Goal: Task Accomplishment & Management: Manage account settings

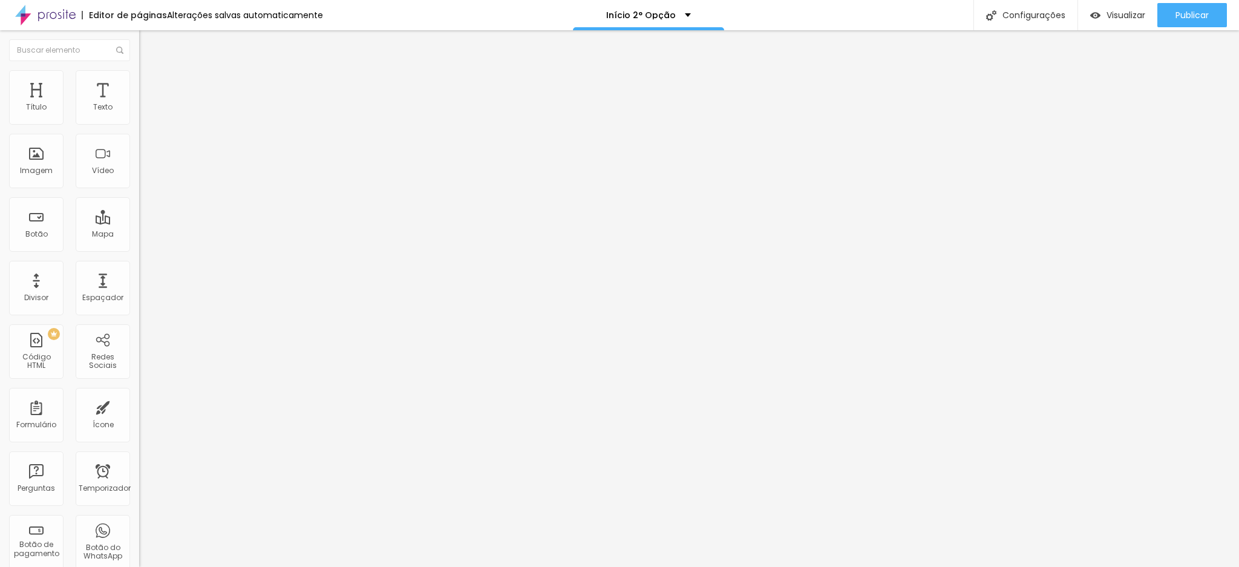
type input "http://wa.me/5511949887710"
drag, startPoint x: 31, startPoint y: 133, endPoint x: 105, endPoint y: 122, distance: 74.7
click at [139, 122] on div "Texto (11) 98203-0470" at bounding box center [208, 109] width 139 height 30
type input "(11) 94988-7710"
drag, startPoint x: 84, startPoint y: 249, endPoint x: 137, endPoint y: 241, distance: 53.2
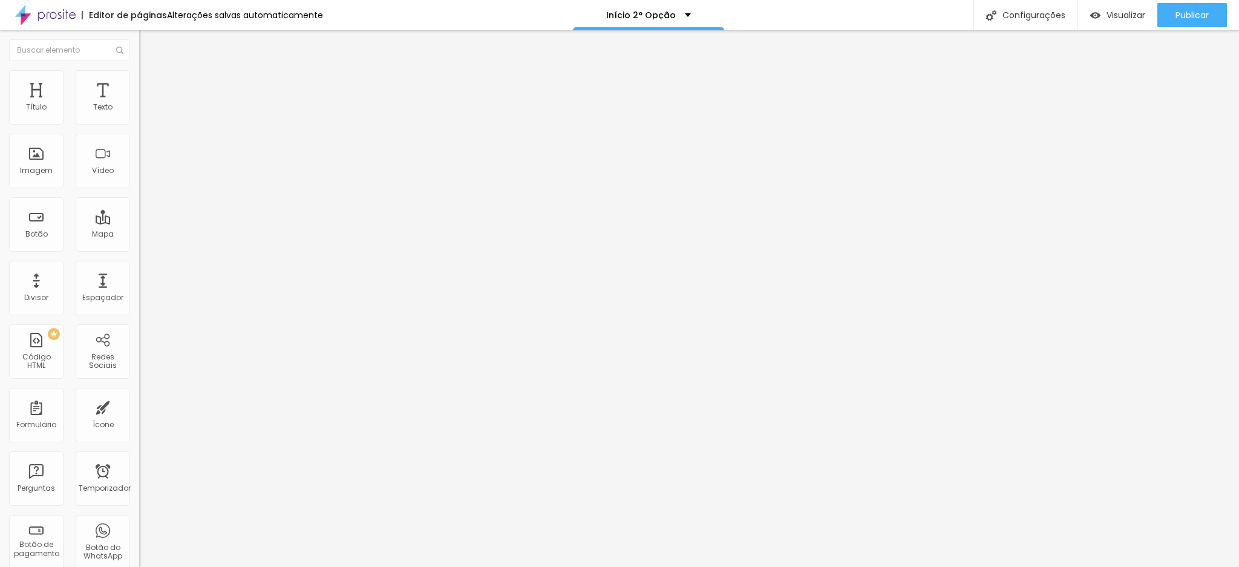
click at [139, 241] on div "Texto (11) 94988-7710 Alinhamento Tamanho Normal Pequeno Normal Grande Link URL…" at bounding box center [208, 185] width 139 height 183
click at [139, 249] on input "[URL][DOMAIN_NAME]" at bounding box center [211, 243] width 145 height 12
type input "[URL][DOMAIN_NAME]"
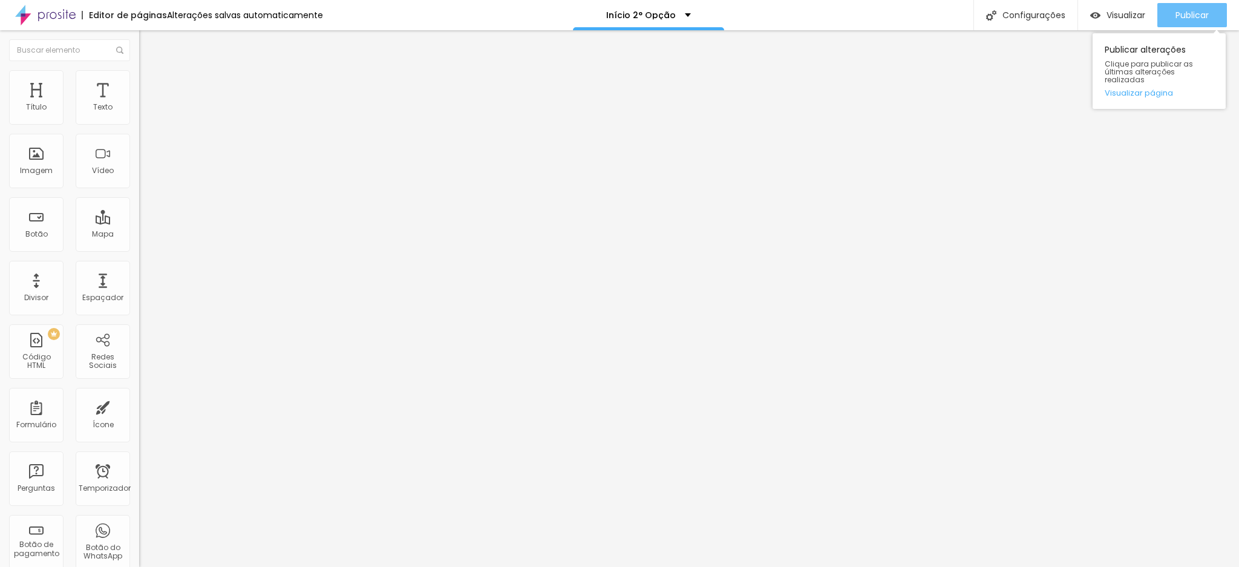
click at [1174, 16] on button "Publicar" at bounding box center [1192, 15] width 70 height 24
drag, startPoint x: 71, startPoint y: 125, endPoint x: 134, endPoint y: 117, distance: 63.4
click at [139, 117] on div "Número do WhatsApp * (11)94988-7710 + 55 Texto do botão (11)98203-0470 Mensagem…" at bounding box center [208, 296] width 139 height 404
type input "(11)94988-7710"
click at [139, 125] on div "+ 55" at bounding box center [208, 241] width 139 height 254
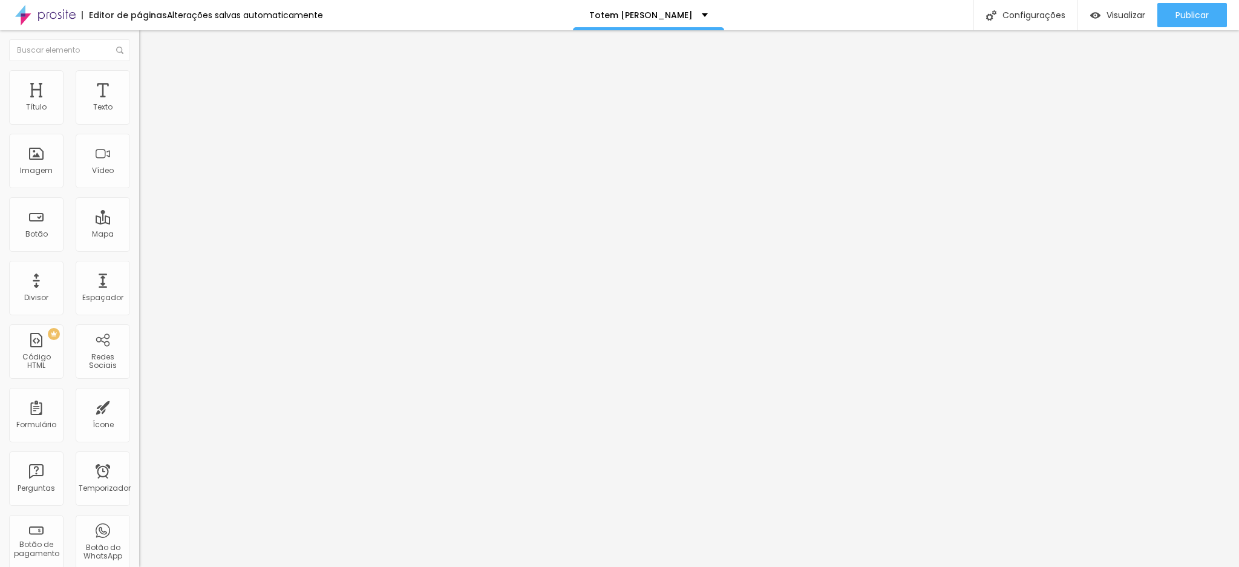
click at [139, 114] on input "[PHONE_NUMBER]" at bounding box center [211, 108] width 145 height 12
drag, startPoint x: 60, startPoint y: 125, endPoint x: 128, endPoint y: 117, distance: 68.2
click at [139, 114] on input "[PHONE_NUMBER]" at bounding box center [211, 108] width 145 height 12
paste input "4988-771"
type input "[PHONE_NUMBER]"
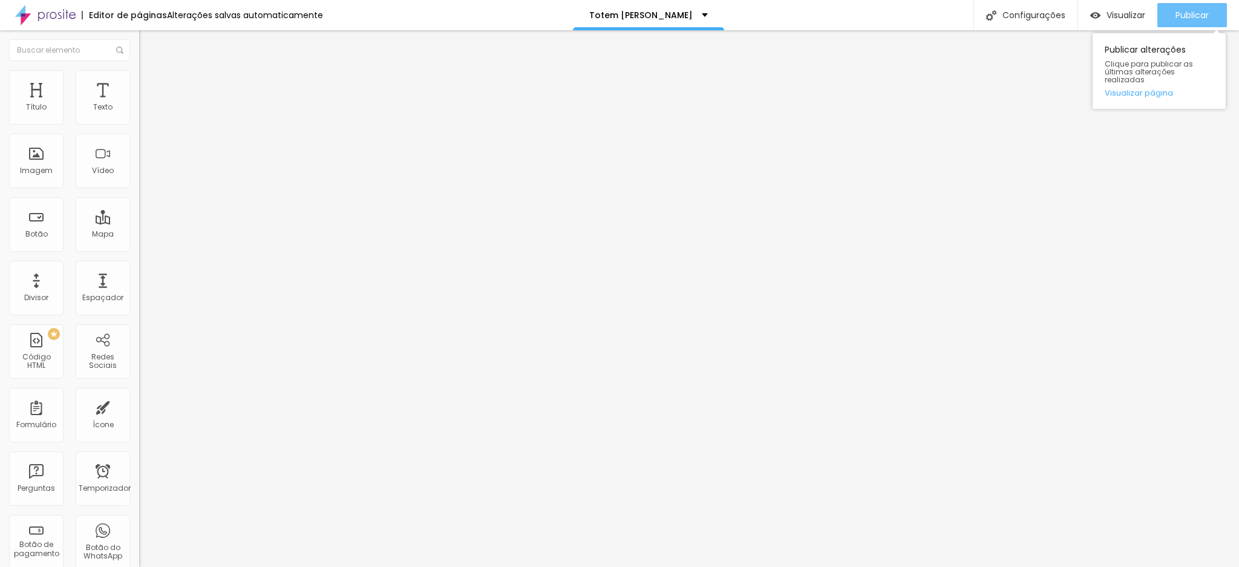
click at [1169, 11] on button "Publicar" at bounding box center [1192, 15] width 70 height 24
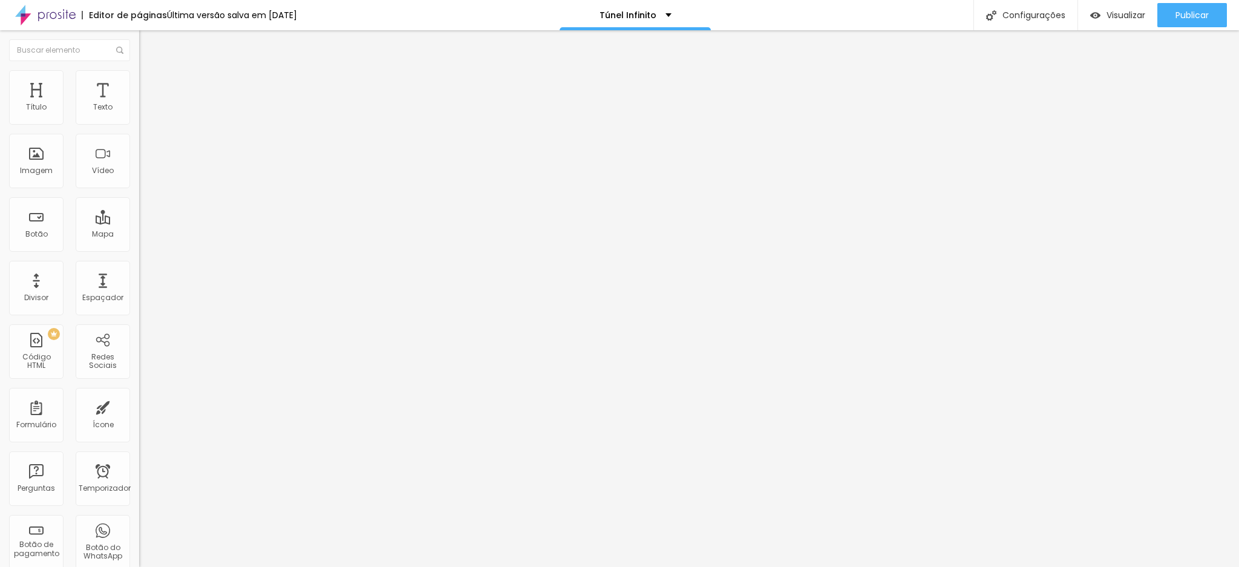
paste input "4988-771"
type input "(11)94988-7710"
paste input "4988-771"
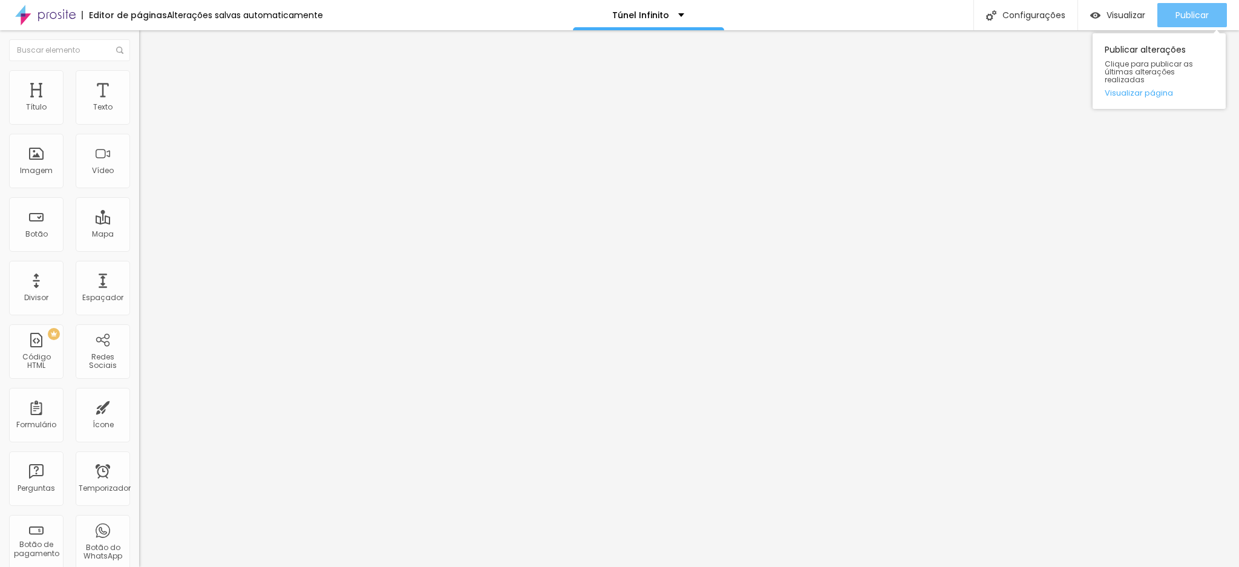
type input "(11)94988-7710"
click at [1171, 8] on button "Publicar" at bounding box center [1192, 15] width 70 height 24
paste input "4988-771"
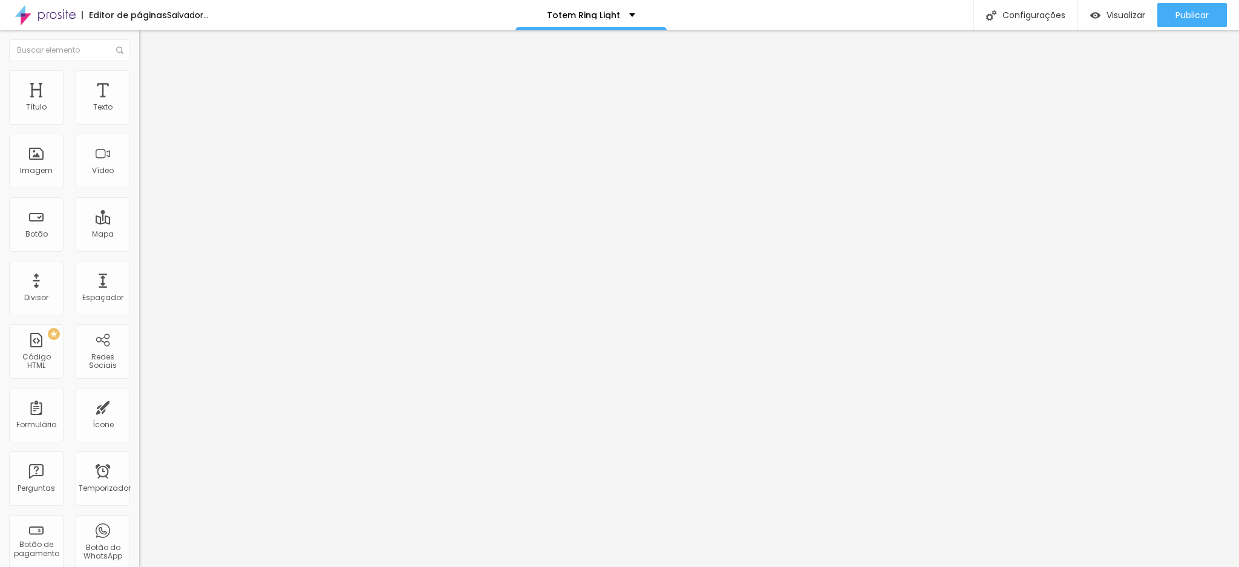
type input "[PHONE_NUMBER]"
paste input "4988-771"
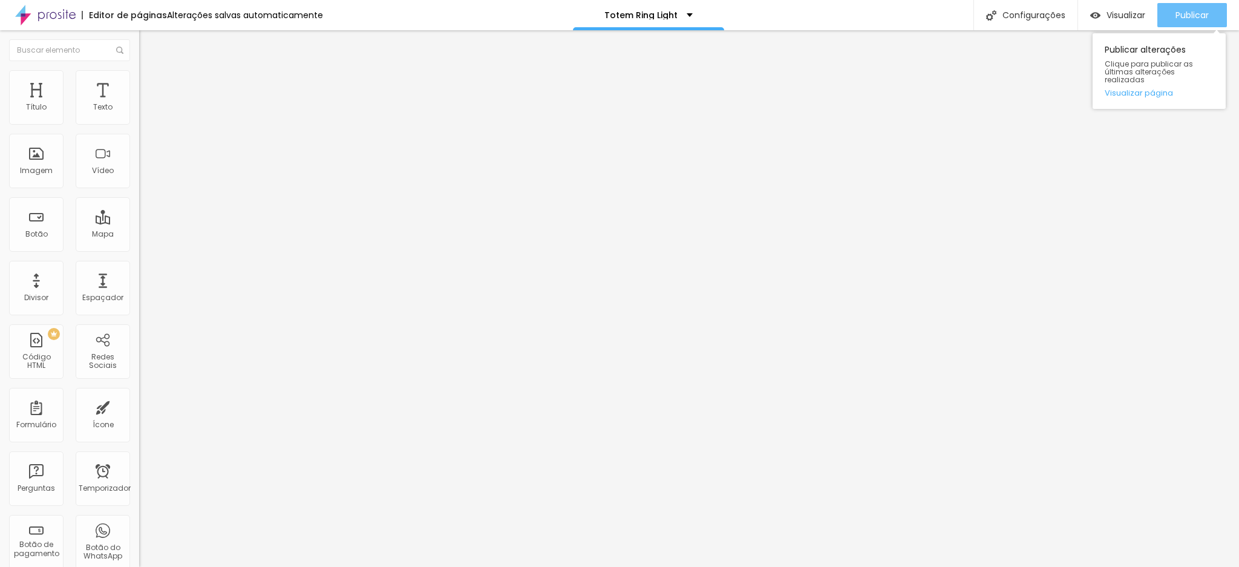
type input "[PHONE_NUMBER]"
click at [1181, 10] on font "Publicar" at bounding box center [1192, 15] width 33 height 12
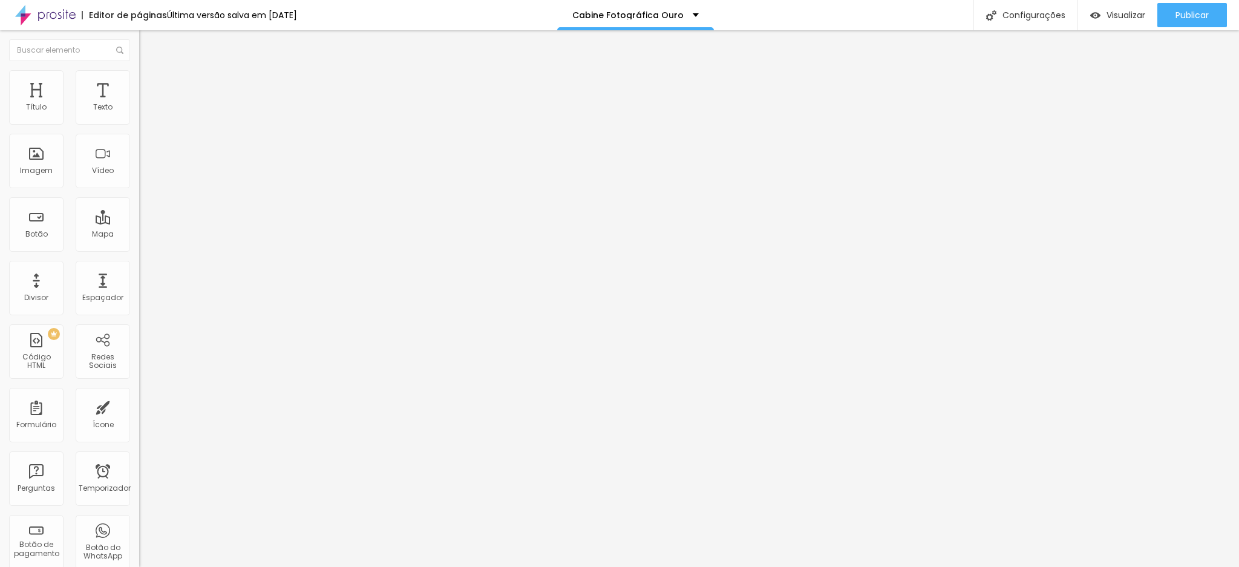
paste input "4988-771"
type input "[PHONE_NUMBER]"
paste input "4988-771"
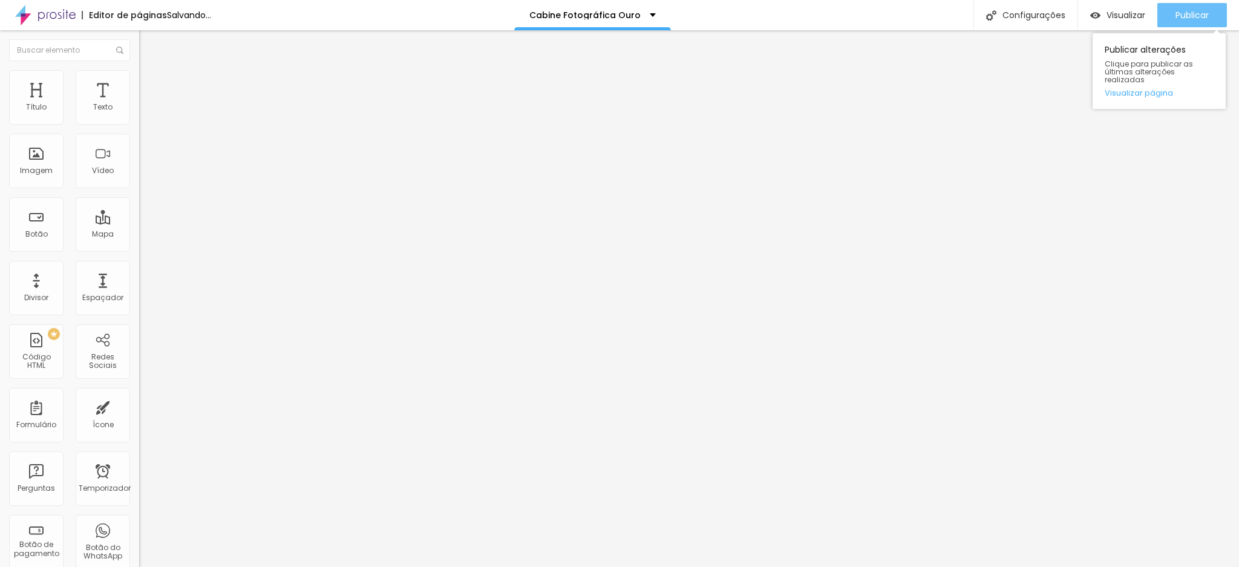
type input "[PHONE_NUMBER]"
click at [1182, 10] on font "Publicar" at bounding box center [1192, 15] width 33 height 12
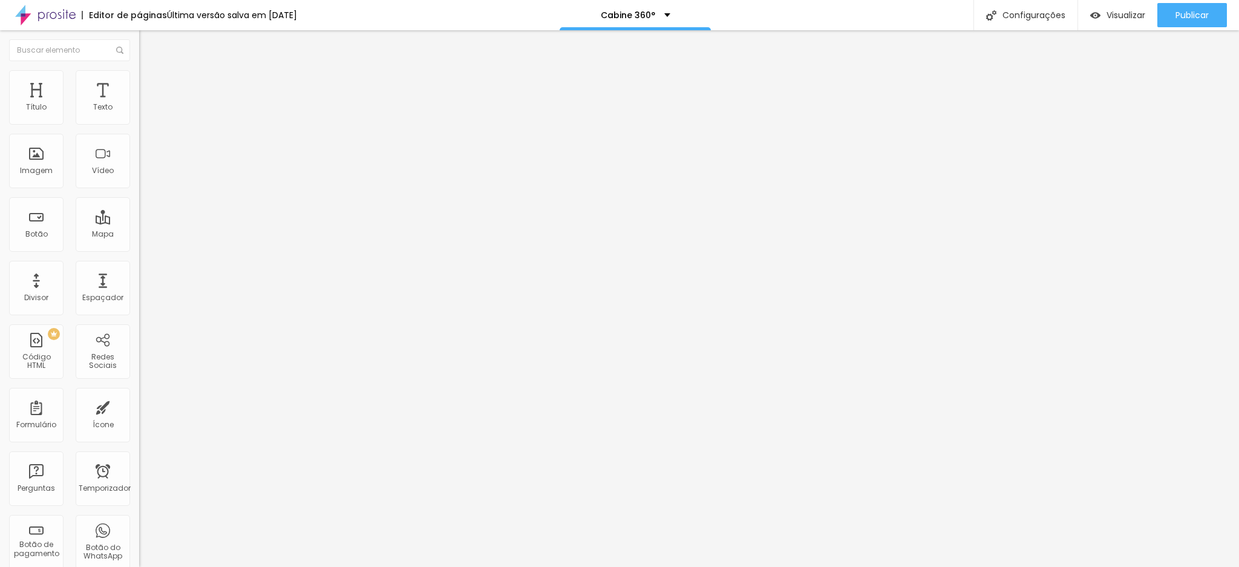
paste input "4988-771"
type input "[PHONE_NUMBER]"
paste input "4988-771"
type input "[PHONE_NUMBER]"
click at [1176, 10] on font "Publicar" at bounding box center [1192, 15] width 33 height 12
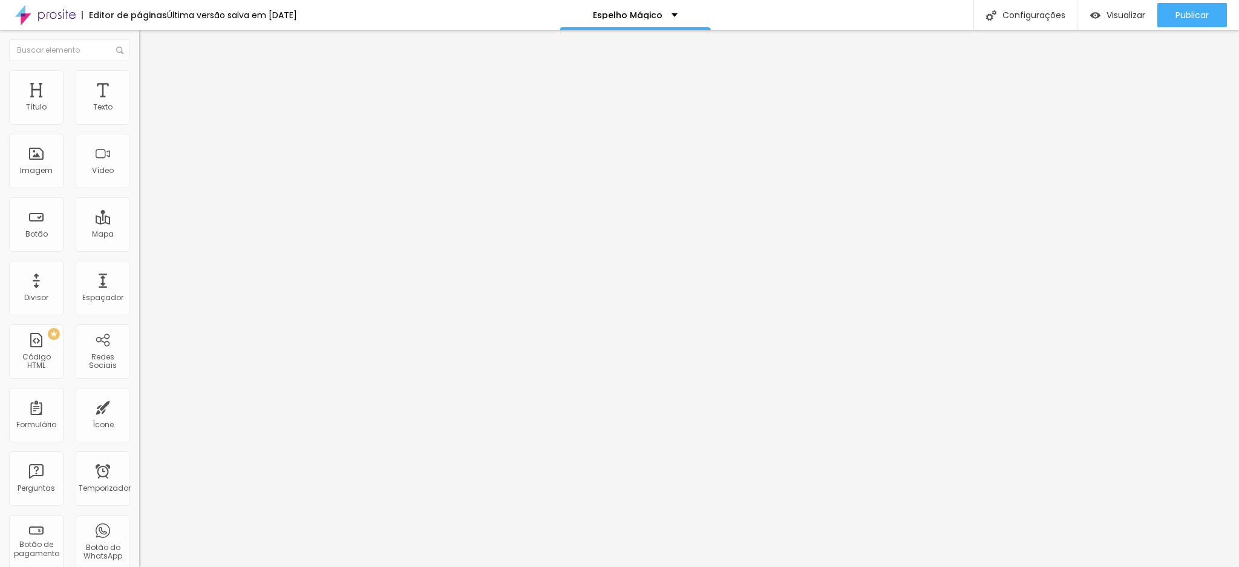
scroll to position [1, 0]
paste input "4988-771"
type input "[PHONE_NUMBER]"
paste input "4988-771"
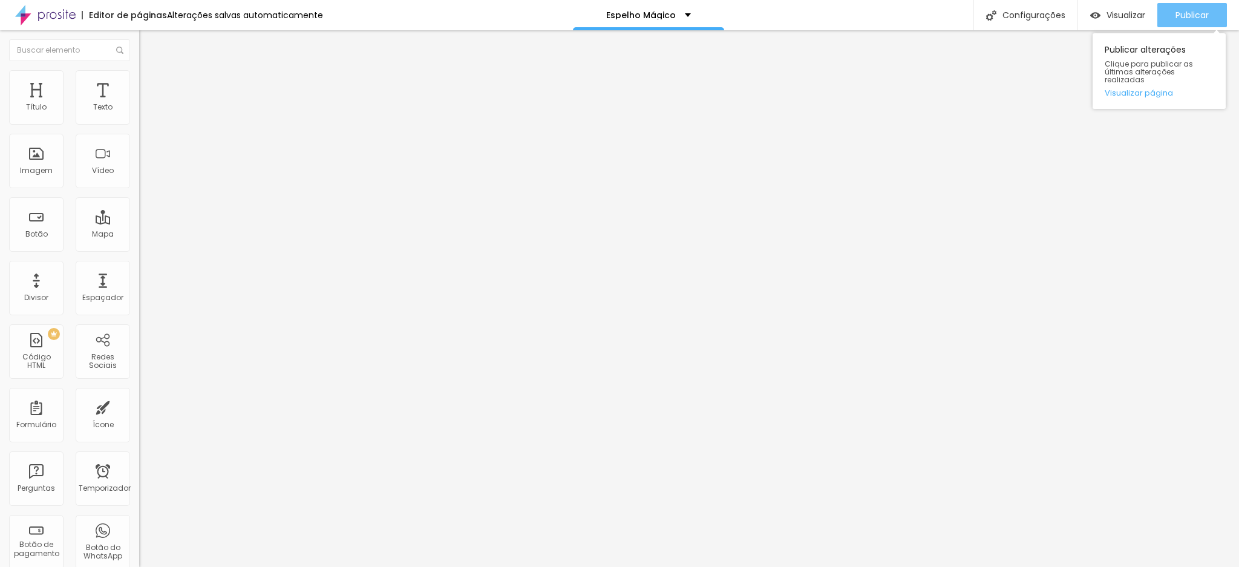
type input "[PHONE_NUMBER]"
click at [1179, 5] on div "Publicar" at bounding box center [1192, 15] width 33 height 24
click at [1183, 18] on font "Publicar" at bounding box center [1192, 15] width 33 height 12
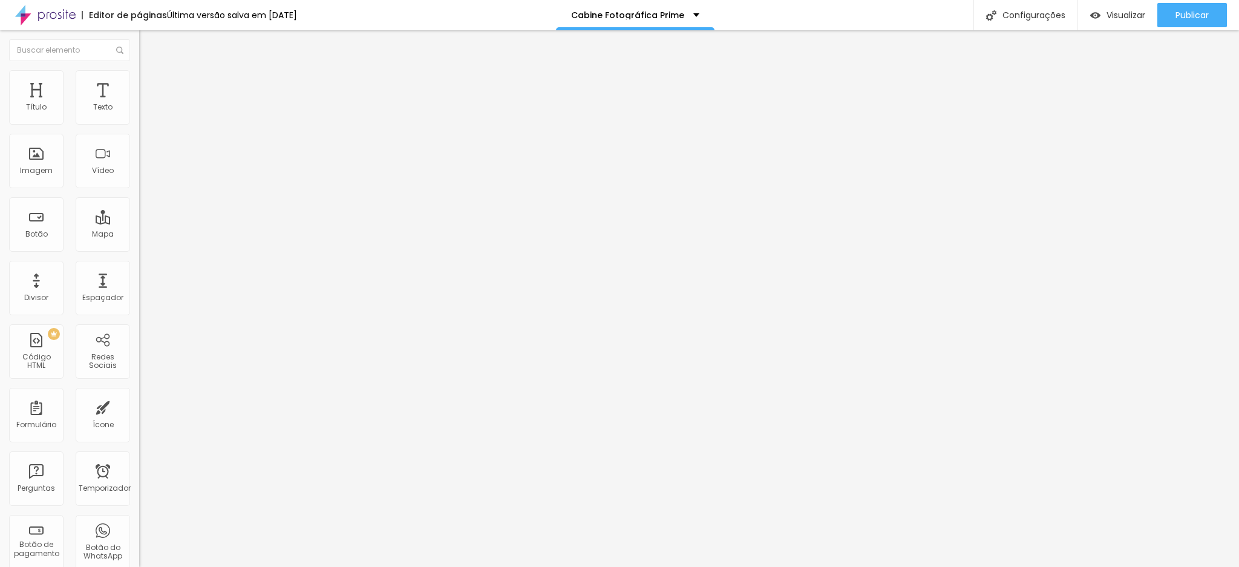
paste input "4988-771"
type input "[PHONE_NUMBER]"
drag, startPoint x: 79, startPoint y: 159, endPoint x: 119, endPoint y: 159, distance: 39.9
click at [139, 374] on input "[PHONE_NUMBER]" at bounding box center [211, 380] width 145 height 12
paste input "4988-771"
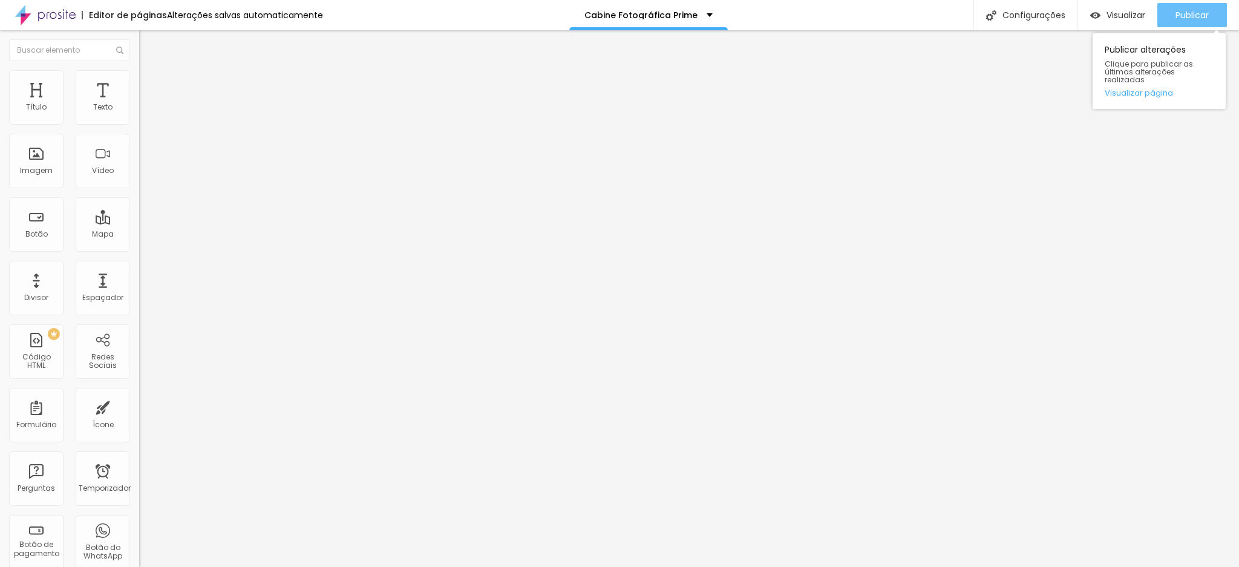
type input "[PHONE_NUMBER]"
click at [1206, 10] on font "Publicar" at bounding box center [1192, 15] width 33 height 12
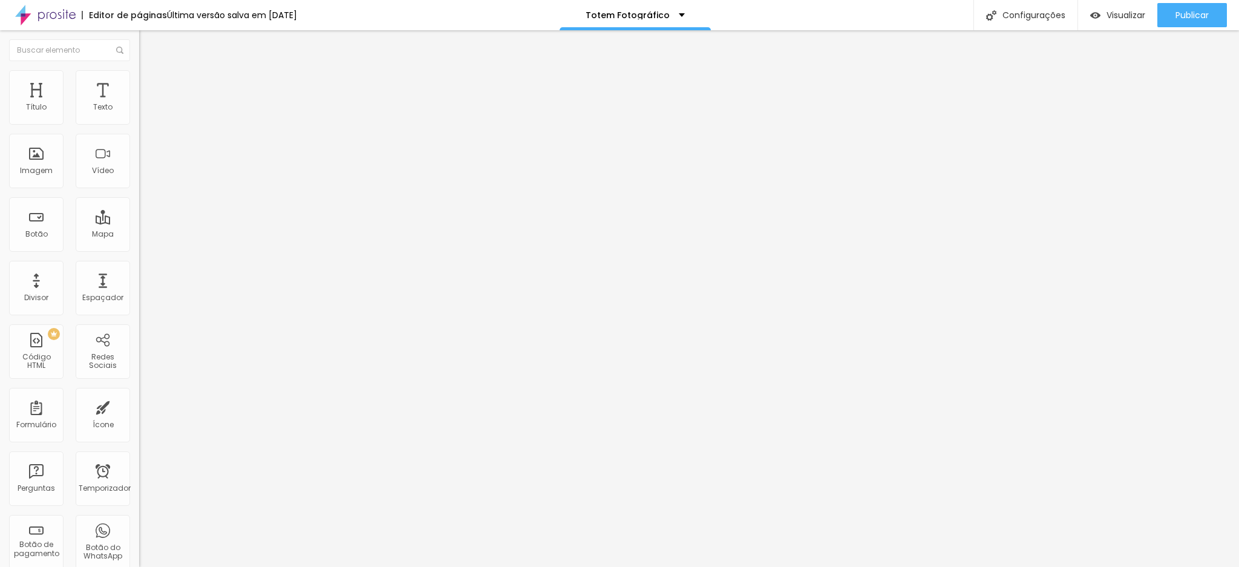
paste input "4988-771"
type input "[PHONE_NUMBER]"
click at [139, 374] on input "[PHONE_NUMBER]" at bounding box center [211, 380] width 145 height 12
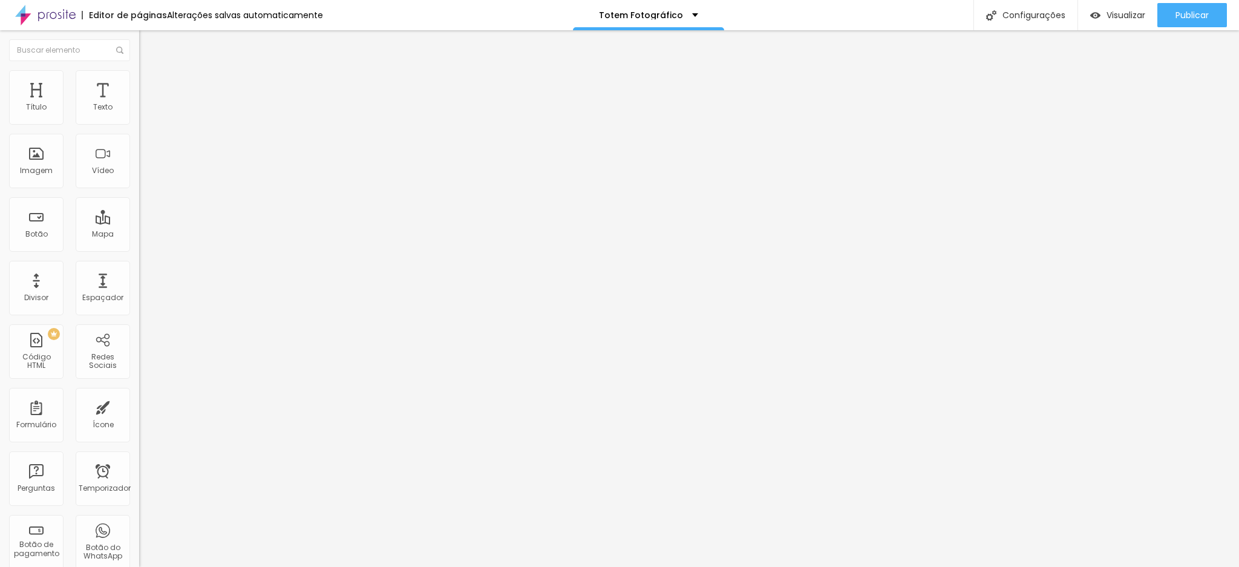
paste input "4988-771"
type input "[PHONE_NUMBER]"
click at [1191, 10] on font "Publicar" at bounding box center [1192, 15] width 33 height 12
paste input "4988-771"
type input "[PHONE_NUMBER]"
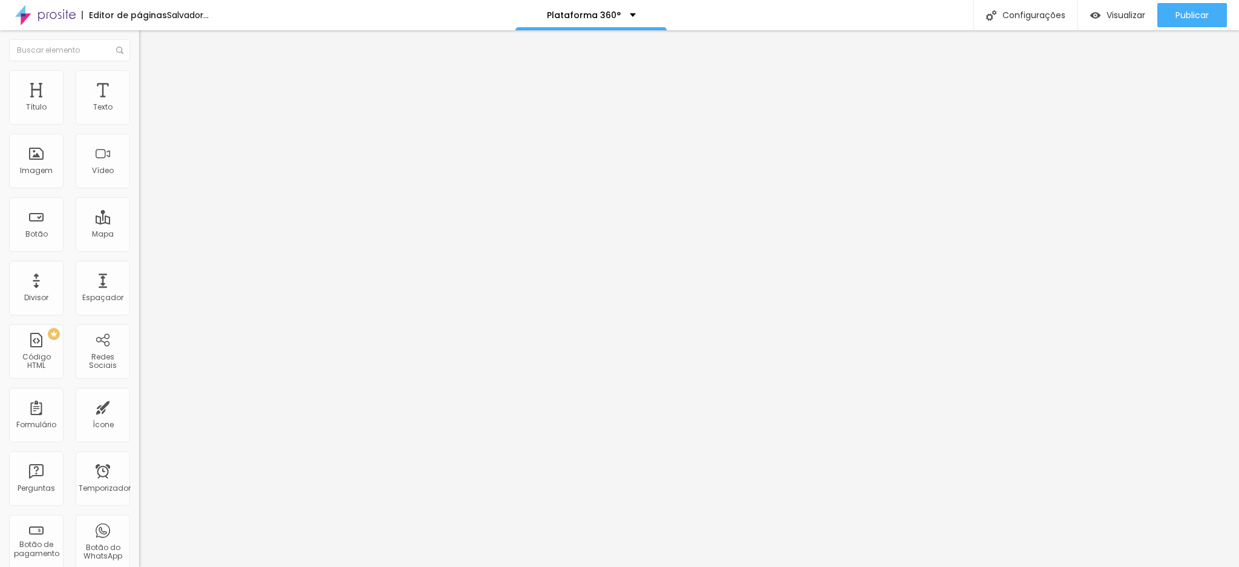
click at [139, 374] on input "[PHONE_NUMBER]" at bounding box center [211, 380] width 145 height 12
paste input "4988-771"
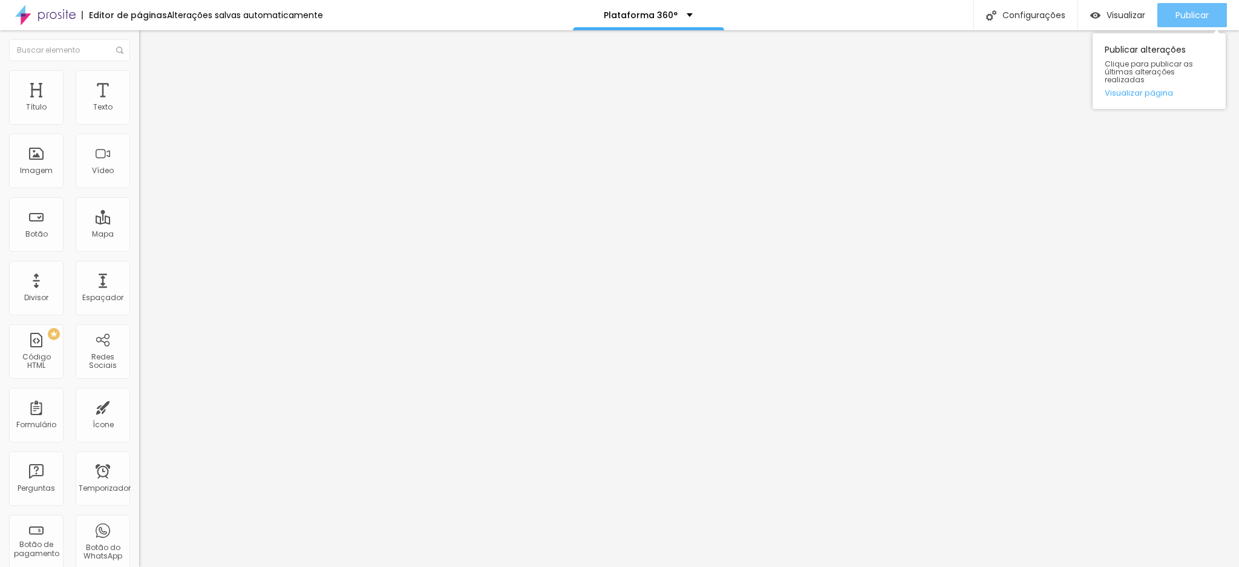
type input "[PHONE_NUMBER]"
click at [1176, 3] on div "Publicar" at bounding box center [1192, 15] width 33 height 24
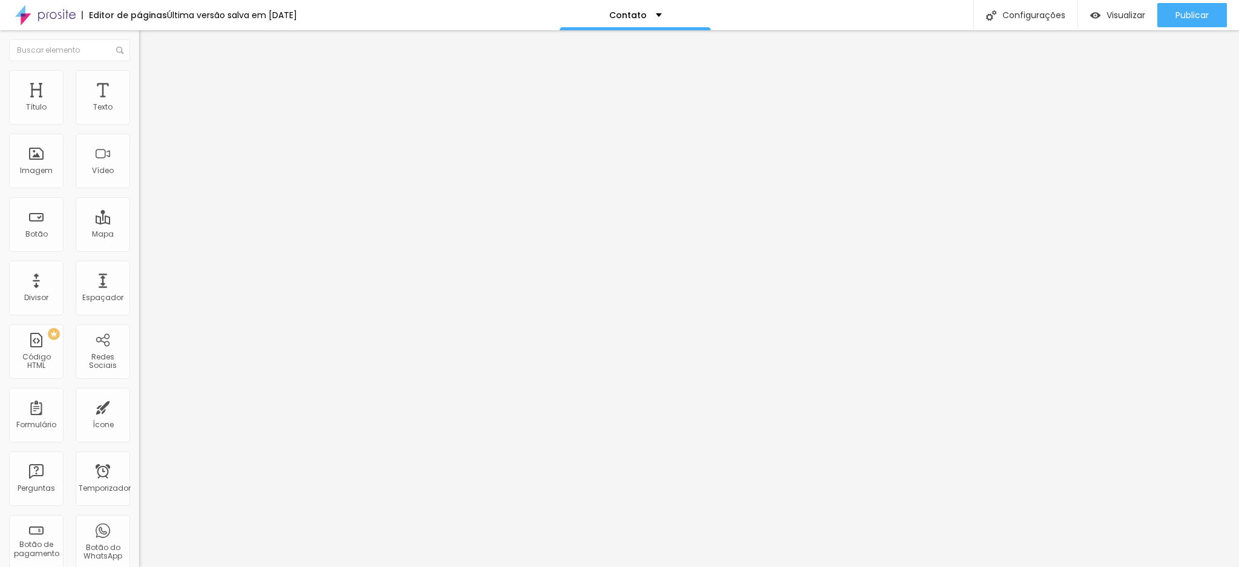
paste input "4988-771"
type input "[PHONE_NUMBER]"
click at [139, 374] on input "[PHONE_NUMBER]" at bounding box center [211, 380] width 145 height 12
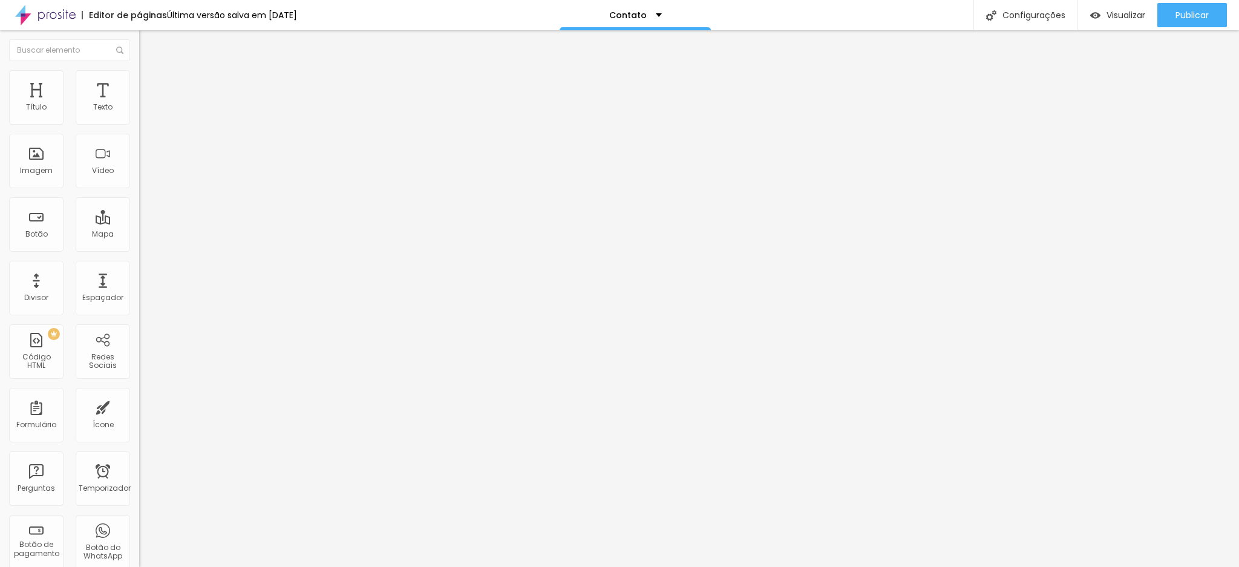
paste input "4988-771"
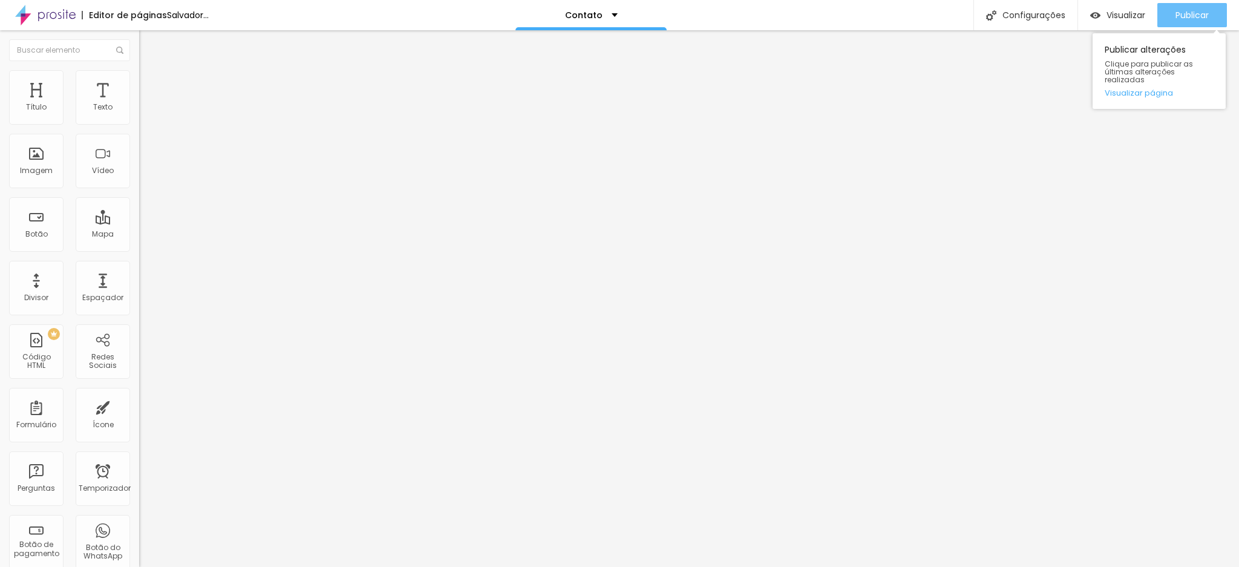
type input "[PHONE_NUMBER]"
click at [1205, 15] on font "Publicar" at bounding box center [1192, 15] width 33 height 12
click at [1172, 5] on button "Publicar" at bounding box center [1192, 15] width 70 height 24
